Goal: Task Accomplishment & Management: Manage account settings

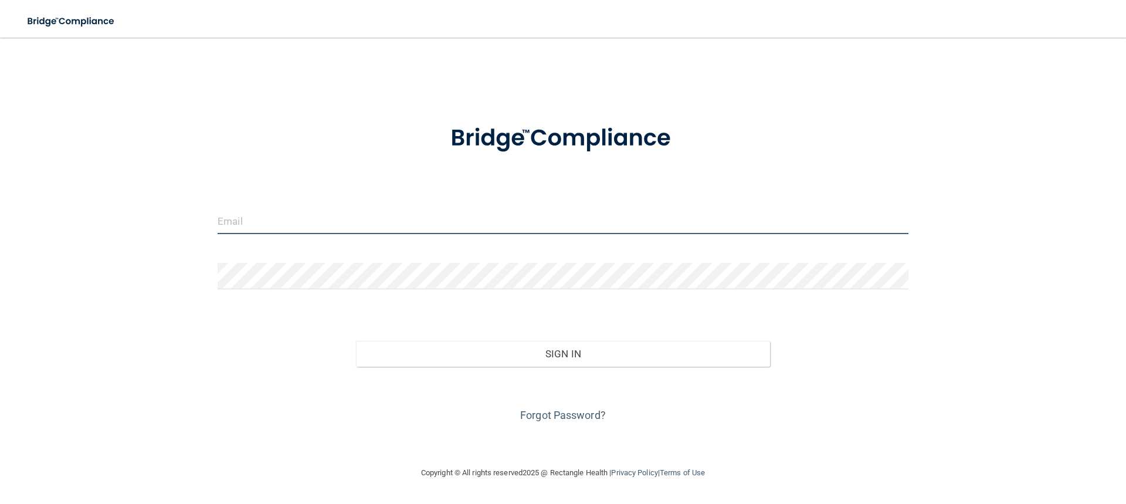
click at [375, 223] on input "email" at bounding box center [563, 221] width 691 height 26
type input "[EMAIL_ADDRESS][DOMAIN_NAME]"
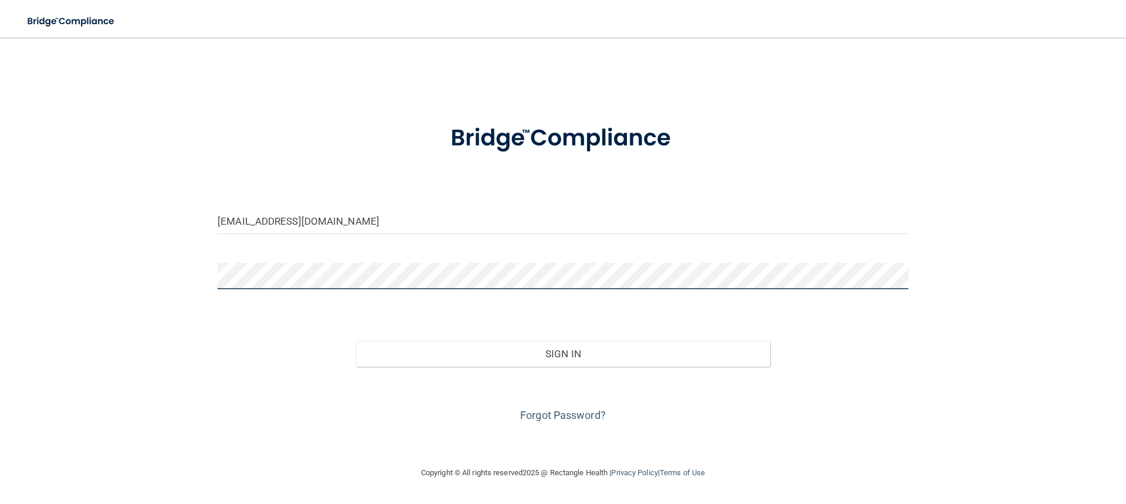
click at [356, 341] on button "Sign In" at bounding box center [563, 354] width 415 height 26
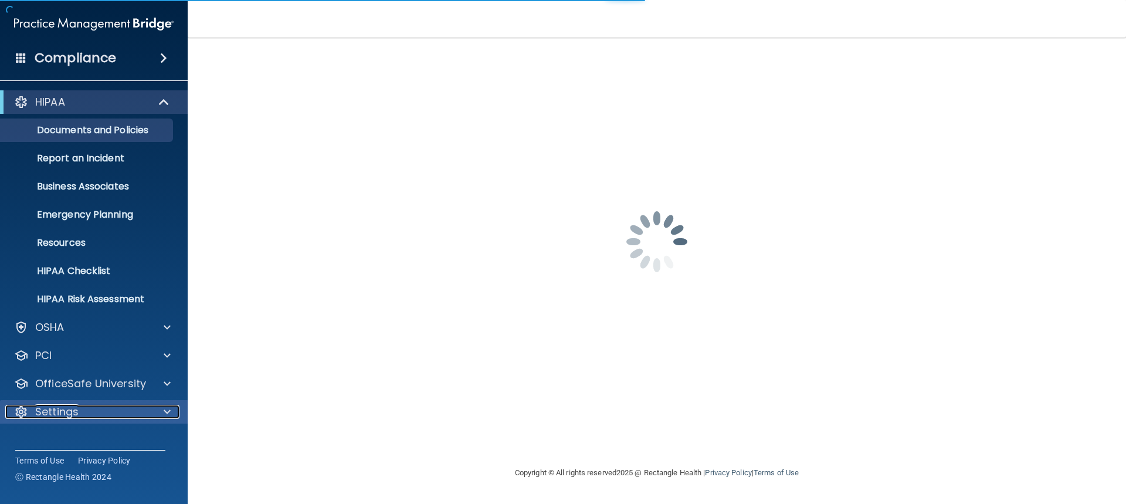
click at [114, 413] on div "Settings" at bounding box center [77, 412] width 145 height 14
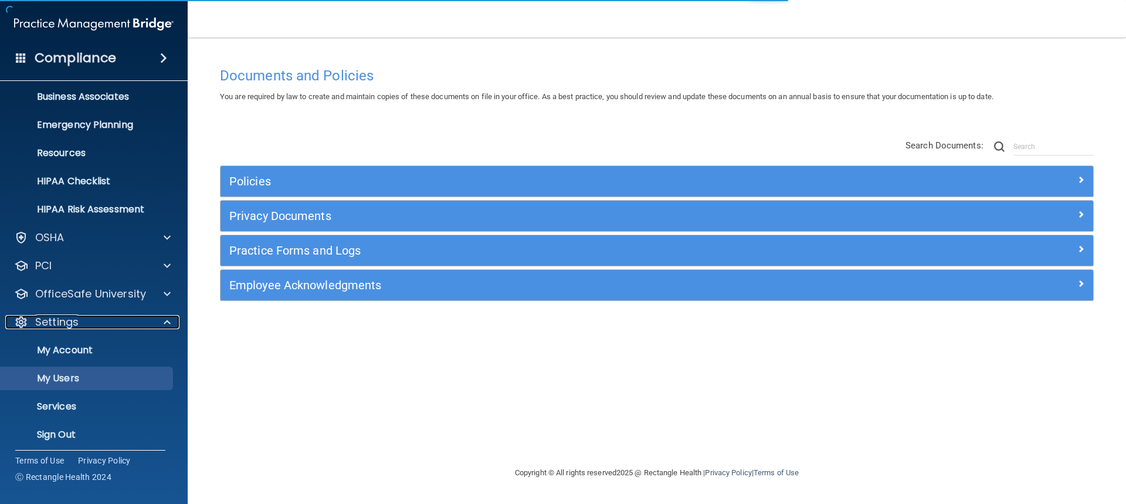
scroll to position [96, 0]
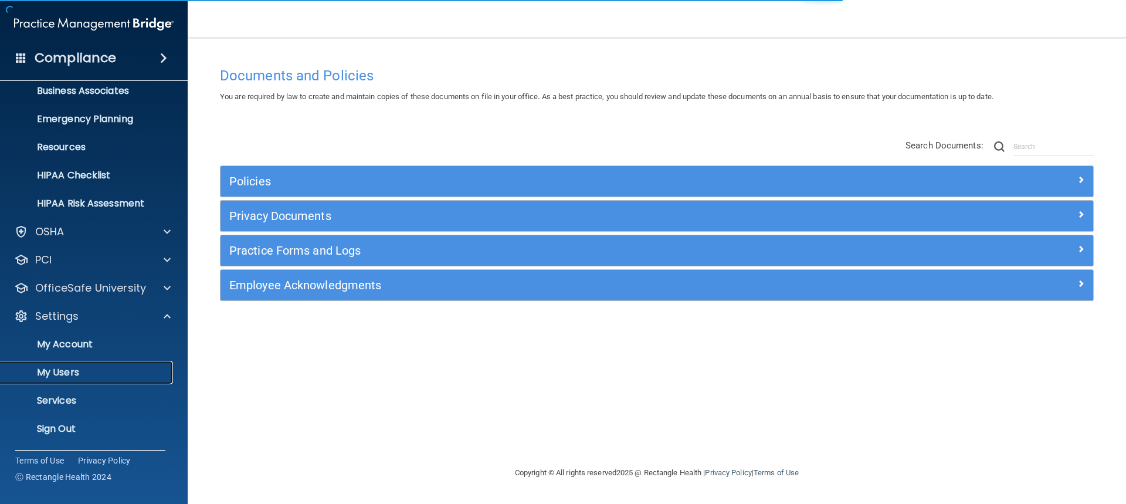
click at [72, 375] on p "My Users" at bounding box center [88, 372] width 160 height 12
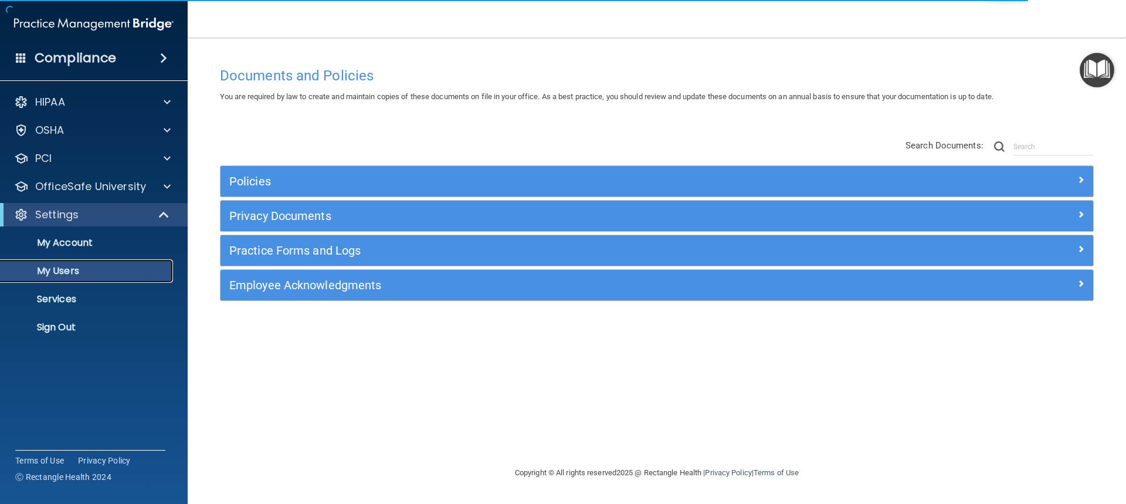
click at [75, 267] on p "My Users" at bounding box center [88, 271] width 160 height 12
select select "20"
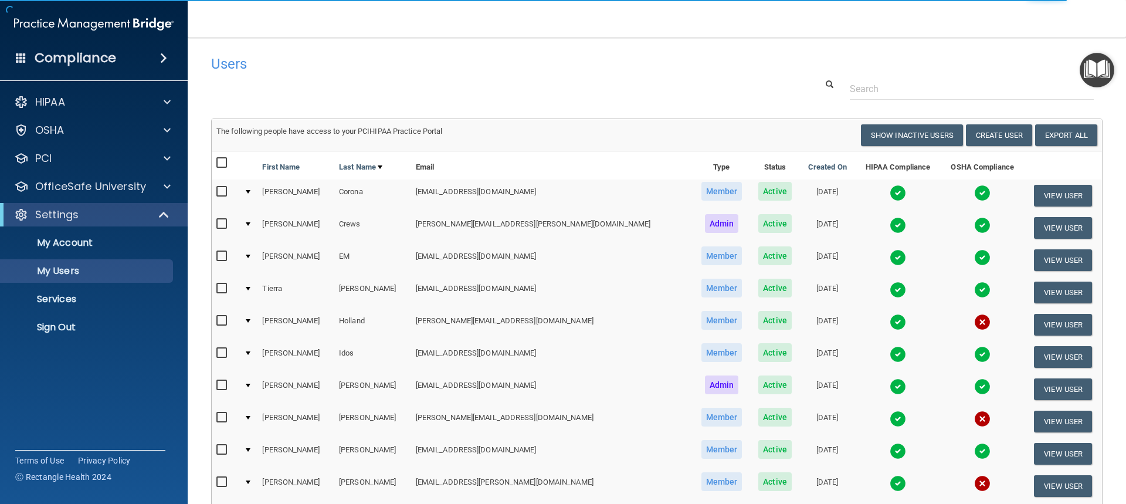
click at [219, 318] on input "checkbox" at bounding box center [222, 320] width 13 height 9
checkbox input "true"
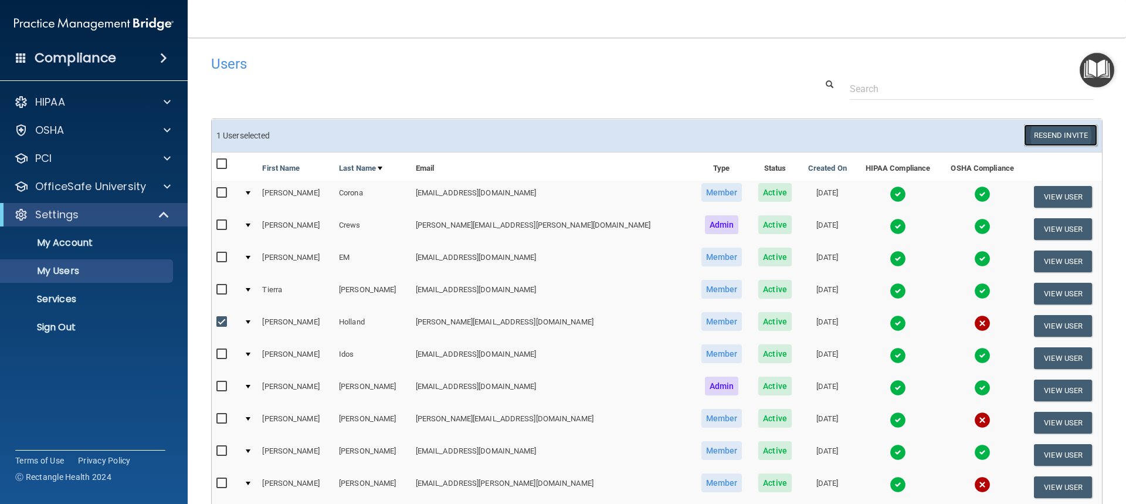
click at [1068, 141] on button "Resend Invite" at bounding box center [1060, 135] width 73 height 22
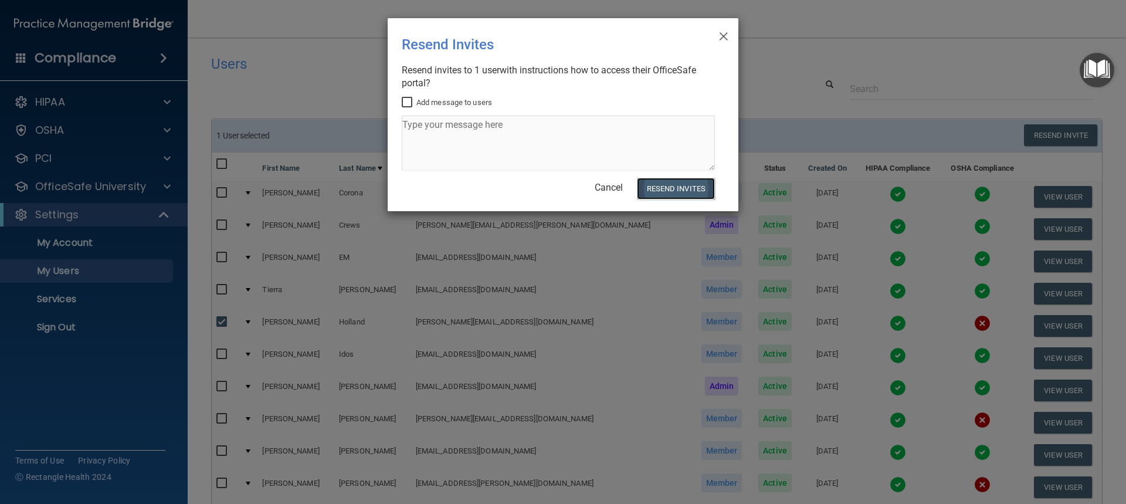
click at [660, 190] on button "Resend Invites" at bounding box center [676, 189] width 78 height 22
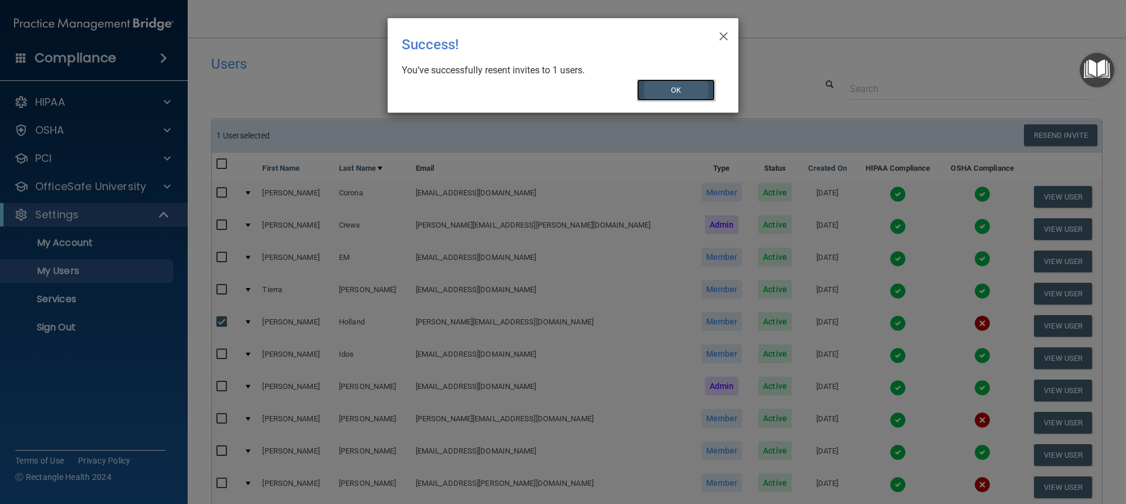
click at [678, 87] on button "OK" at bounding box center [676, 90] width 79 height 22
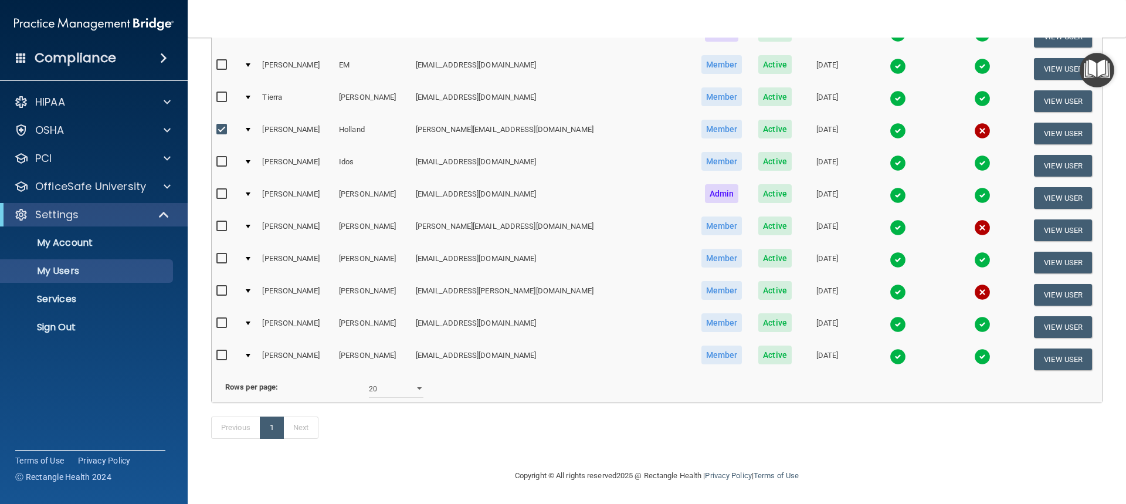
scroll to position [210, 0]
click at [222, 222] on input "checkbox" at bounding box center [222, 226] width 13 height 9
checkbox input "true"
click at [225, 286] on input "checkbox" at bounding box center [222, 290] width 13 height 9
checkbox input "true"
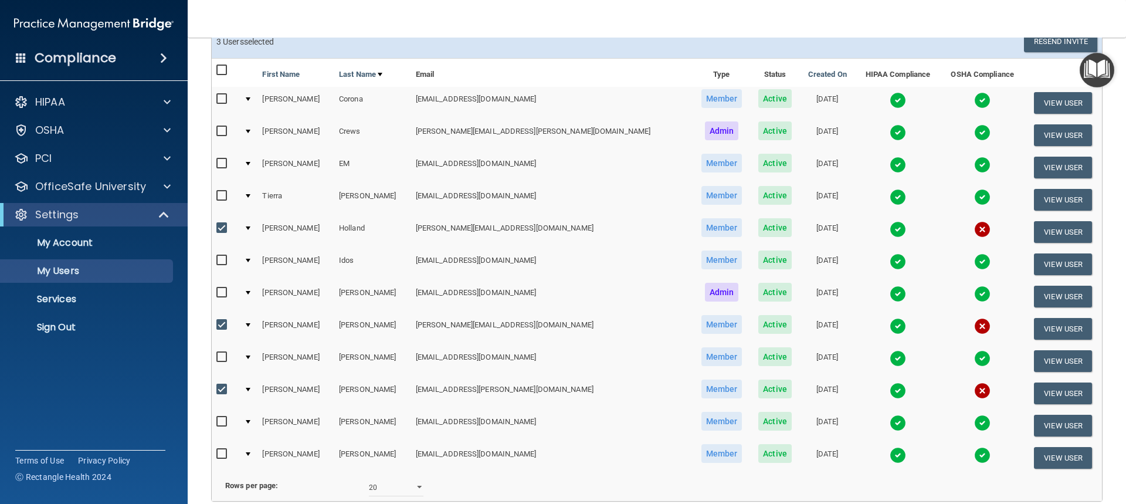
scroll to position [93, 0]
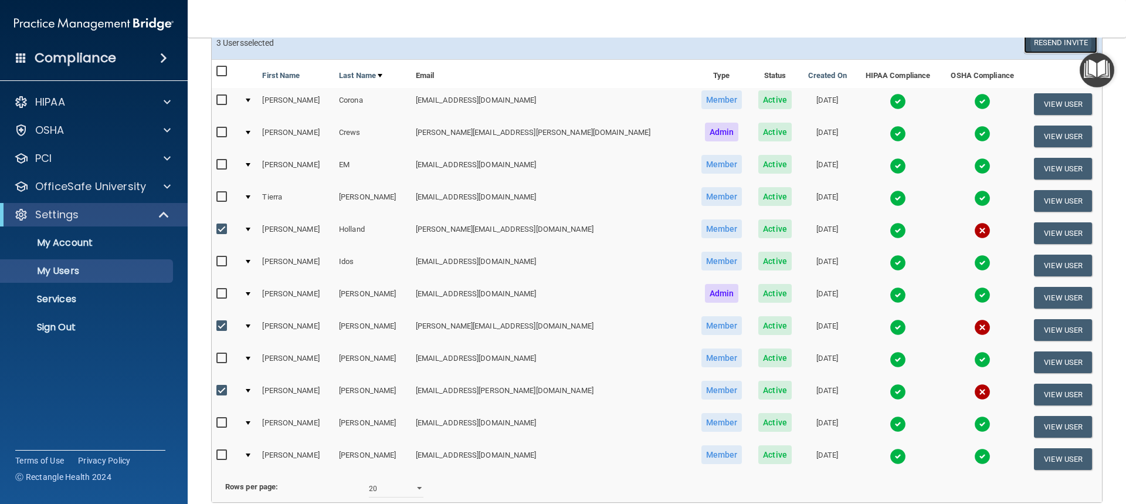
click at [1061, 51] on button "Resend Invite" at bounding box center [1060, 43] width 73 height 22
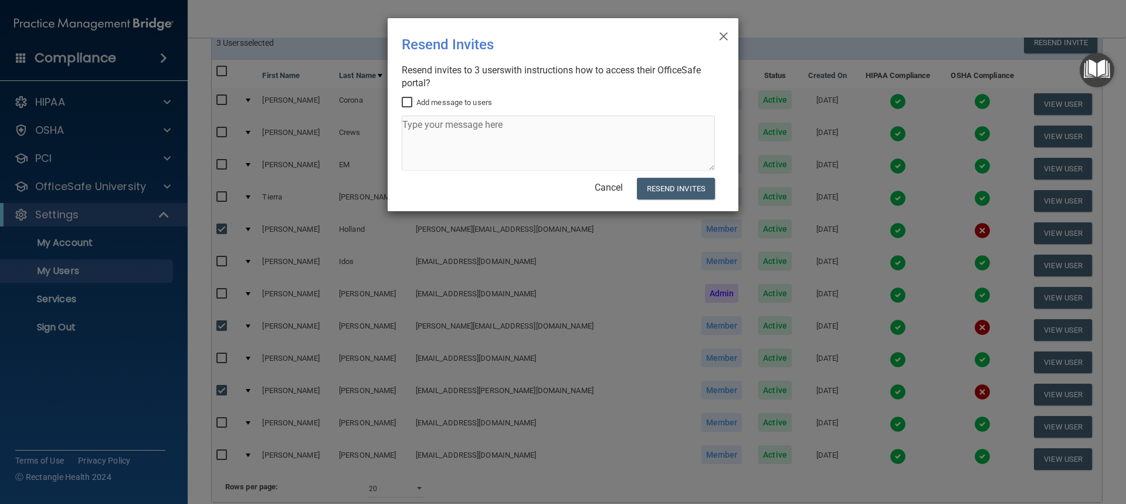
click at [407, 103] on input "Add message to users" at bounding box center [408, 102] width 13 height 9
checkbox input "true"
click at [725, 29] on span "×" at bounding box center [723, 34] width 11 height 23
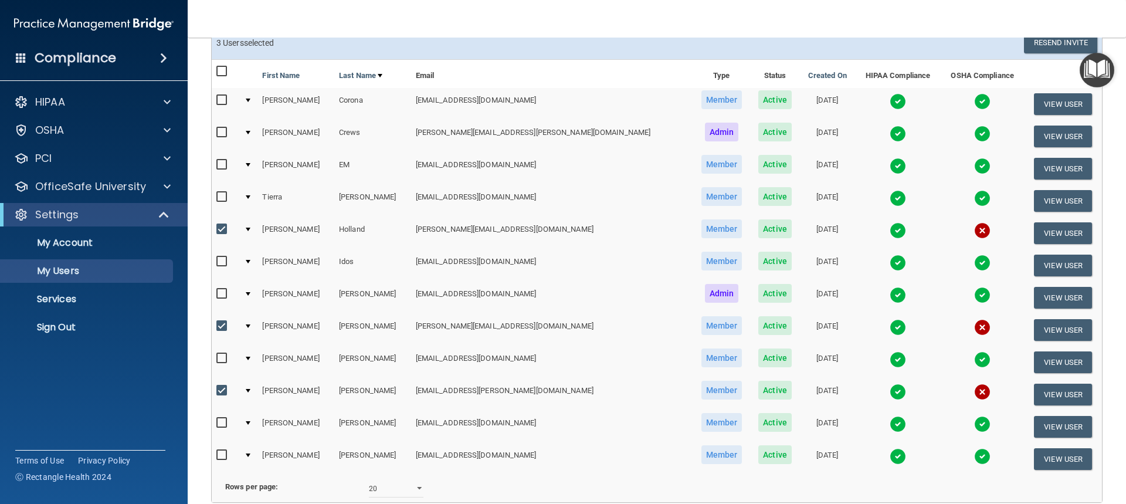
click at [219, 226] on input "checkbox" at bounding box center [222, 229] width 13 height 9
checkbox input "false"
click at [974, 330] on img at bounding box center [982, 327] width 16 height 16
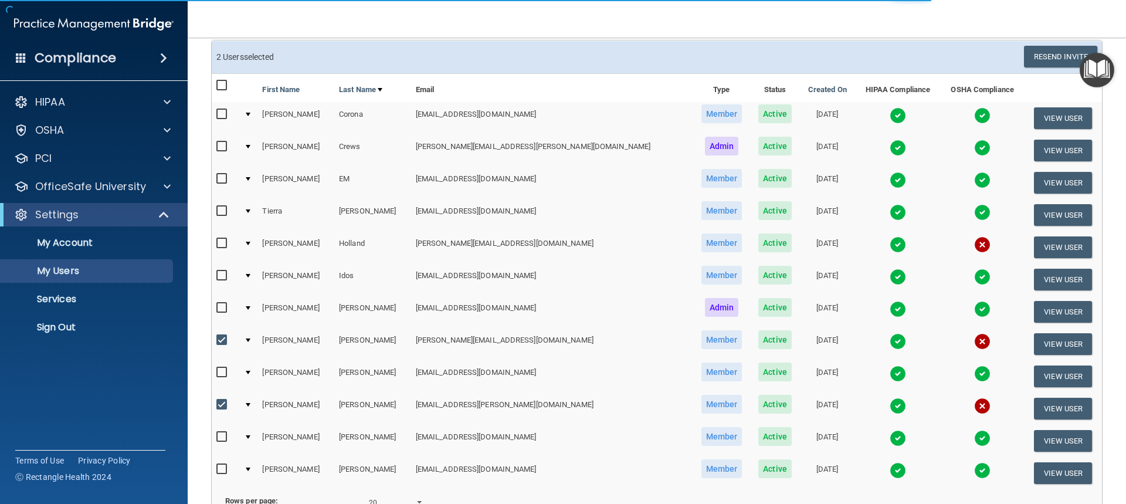
click at [974, 348] on img at bounding box center [982, 341] width 16 height 16
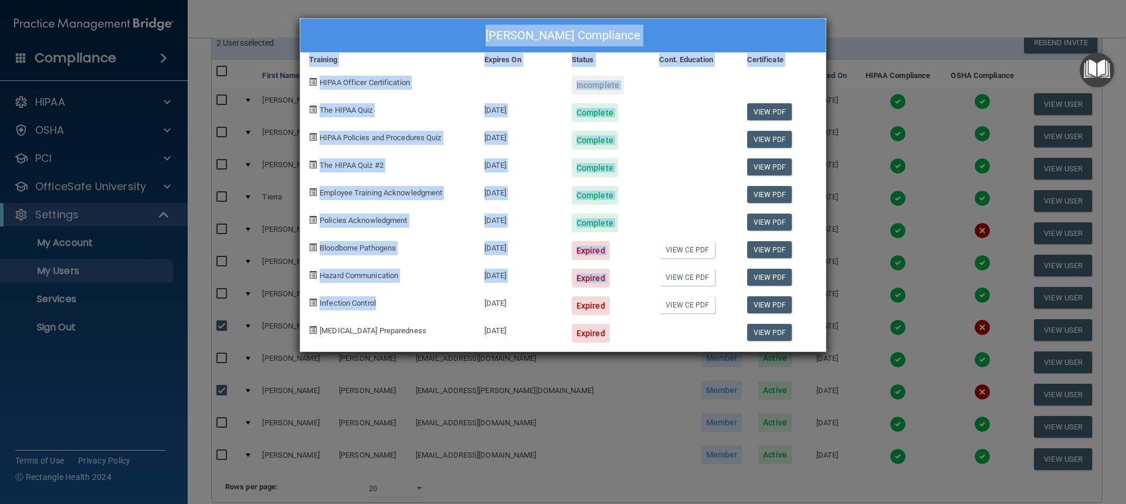
drag, startPoint x: 388, startPoint y: 302, endPoint x: 396, endPoint y: 310, distance: 11.6
click at [396, 310] on body "Compliance HIPAA Documents and Policies Report an Incident Business Associates …" at bounding box center [563, 252] width 1126 height 504
copy body "[DATE] Expired View CE PDF View PDF [MEDICAL_DATA] Preparedness [DATE] Expired …"
click at [902, 232] on div "[PERSON_NAME] Compliance Training Expires On Status Cont. Education Certificate…" at bounding box center [563, 252] width 1126 height 504
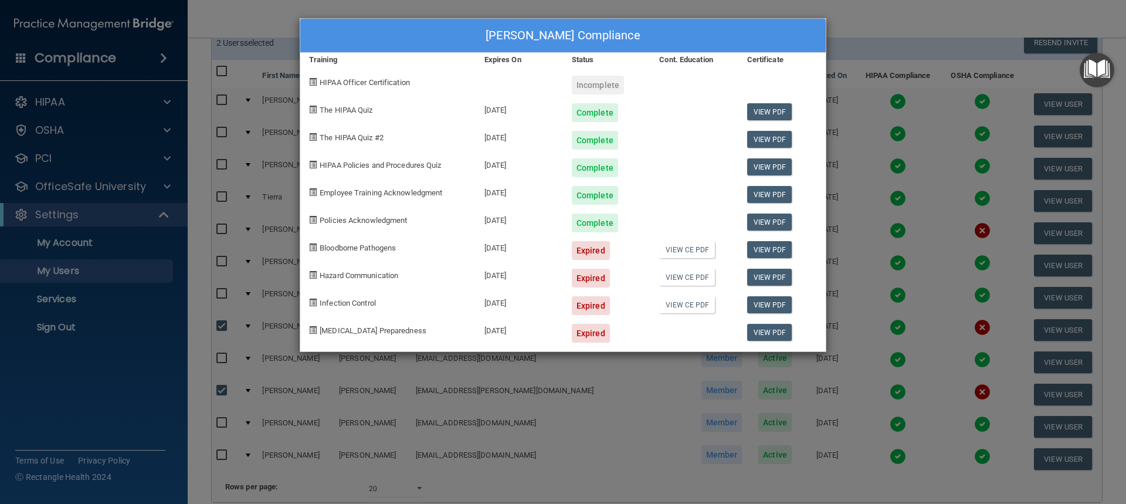
click at [905, 22] on div "[PERSON_NAME] Compliance Training Expires On Status Cont. Education Certificate…" at bounding box center [563, 252] width 1126 height 504
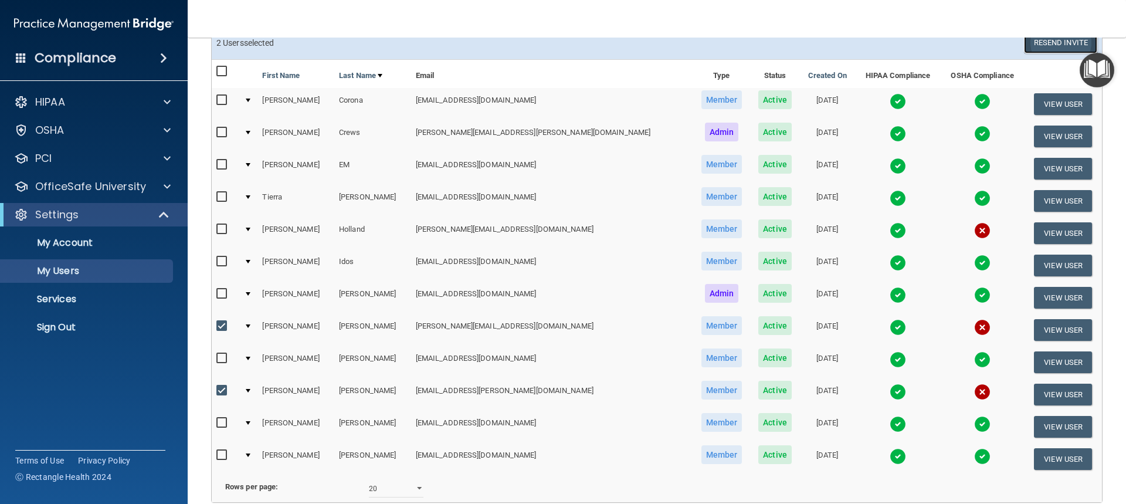
click at [1028, 46] on button "Resend Invite" at bounding box center [1060, 43] width 73 height 22
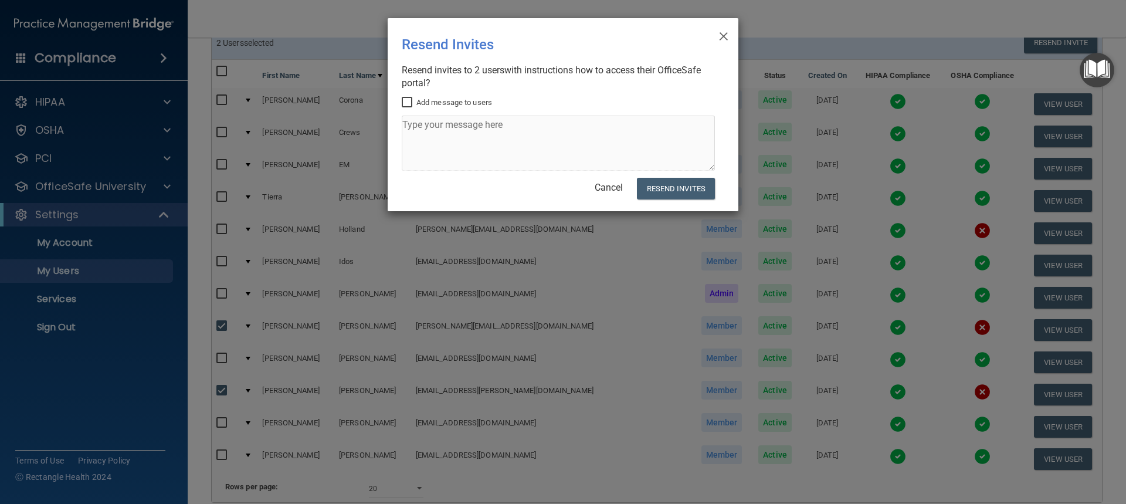
click at [406, 105] on input "Add message to users" at bounding box center [408, 102] width 13 height 9
checkbox input "true"
click at [440, 135] on textarea at bounding box center [558, 143] width 313 height 55
paste textarea "[DATE] Expired [MEDICAL_DATA] Preparedness [DATE] Expired [PERSON_NAME] Complia…"
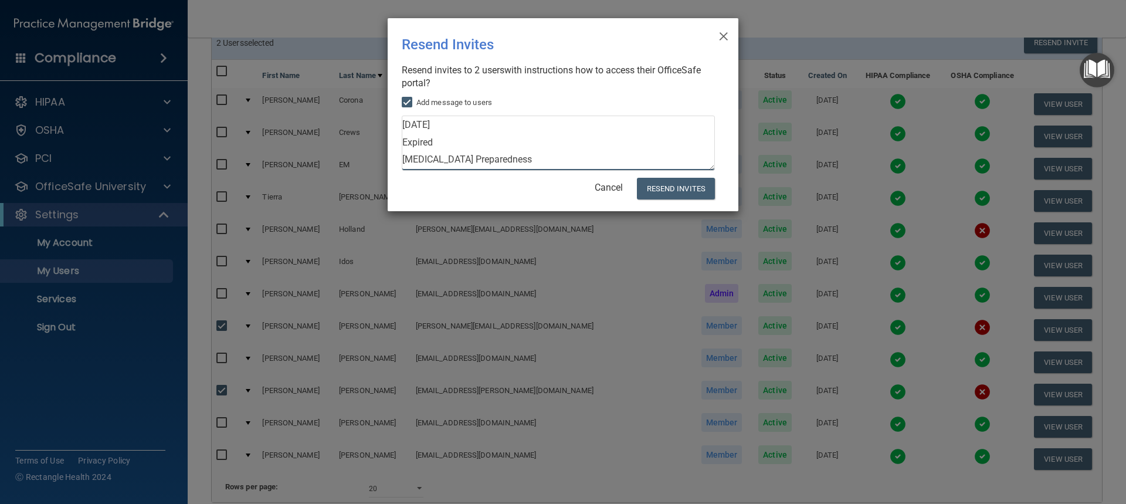
drag, startPoint x: 455, startPoint y: 155, endPoint x: 401, endPoint y: 120, distance: 64.1
click at [401, 120] on div "× Close Resend Invites There was an error while sending the invitations ... Res…" at bounding box center [563, 114] width 351 height 193
click at [504, 161] on textarea "Bloodborne Pathogens [DATE] Expired Hazard Communication [DATE] Expired Infecti…" at bounding box center [558, 143] width 313 height 55
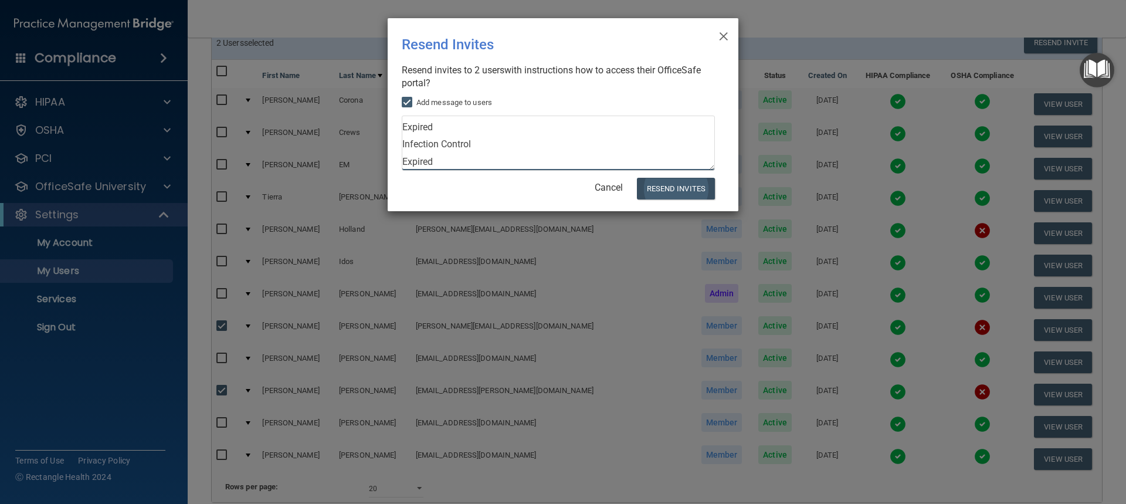
type textarea "Bloodborne Pathogens [DATE] Expired Hazard Communication [DATE] Expired Infecti…"
click at [654, 192] on button "Resend Invites" at bounding box center [676, 189] width 78 height 22
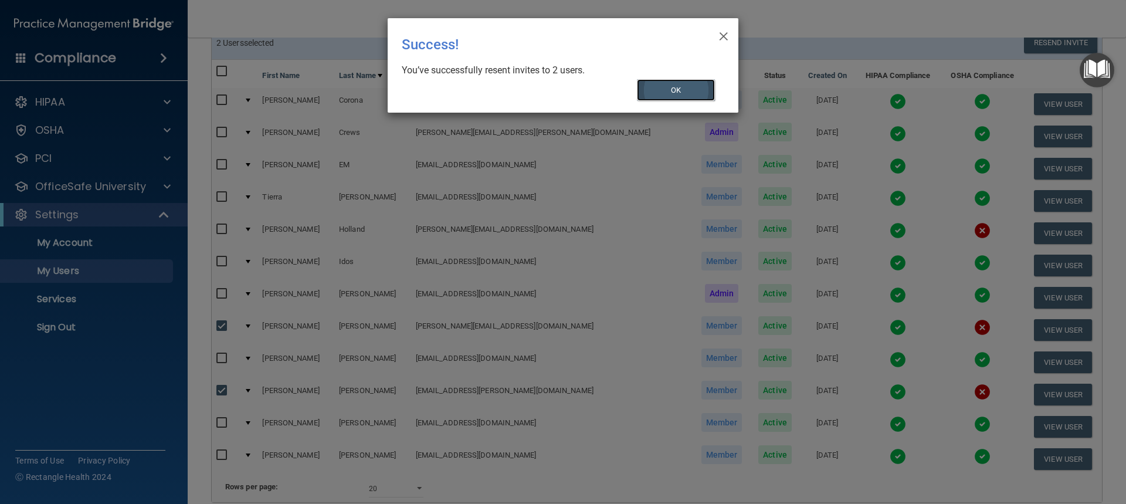
click at [684, 90] on button "OK" at bounding box center [676, 90] width 79 height 22
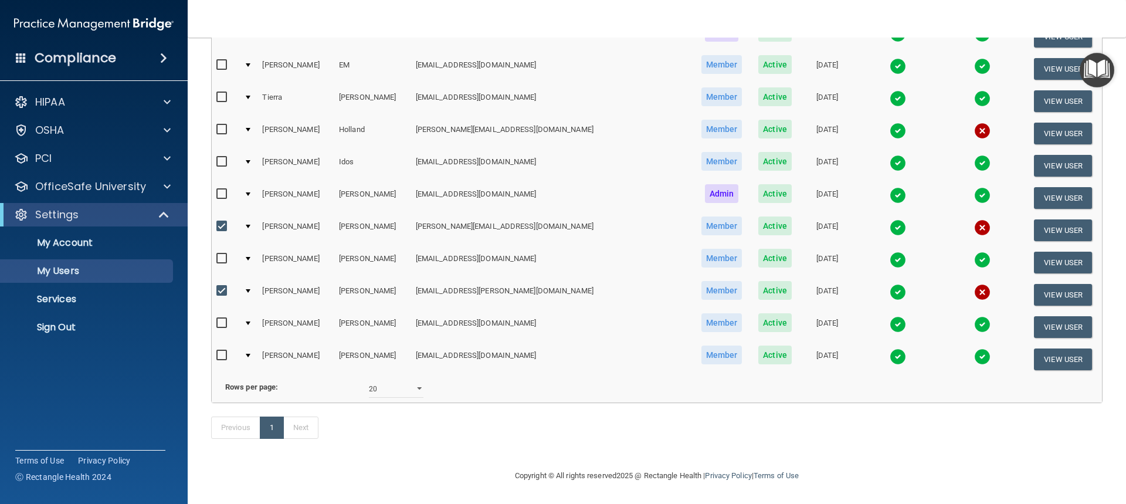
scroll to position [0, 0]
